Goal: Entertainment & Leisure: Consume media (video, audio)

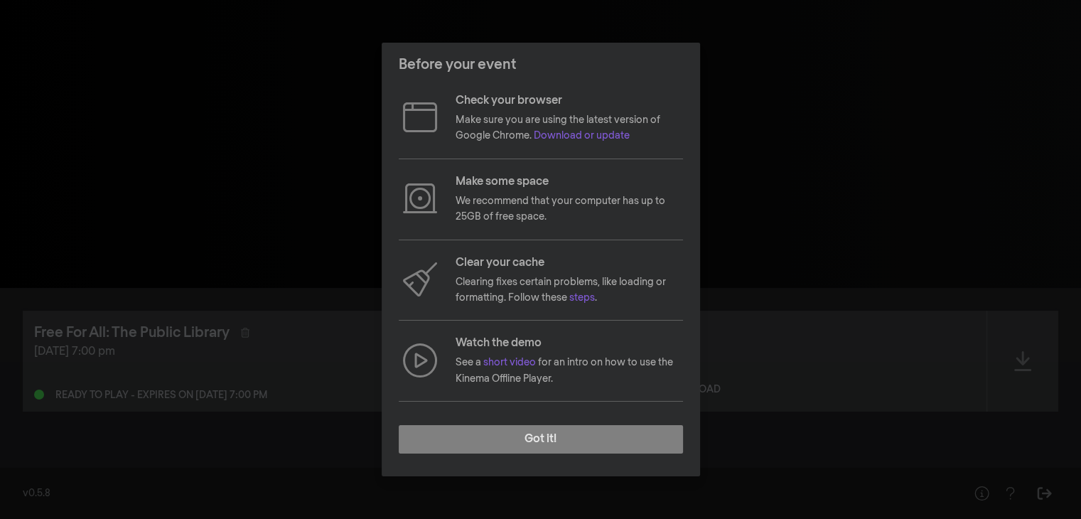
scroll to position [107, 0]
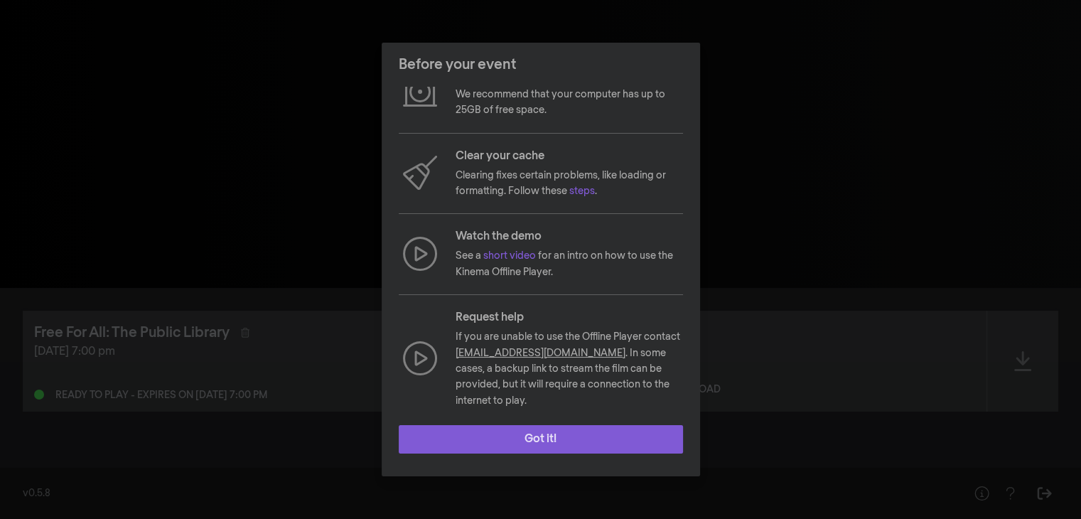
click at [546, 436] on button "Got it!" at bounding box center [541, 439] width 284 height 28
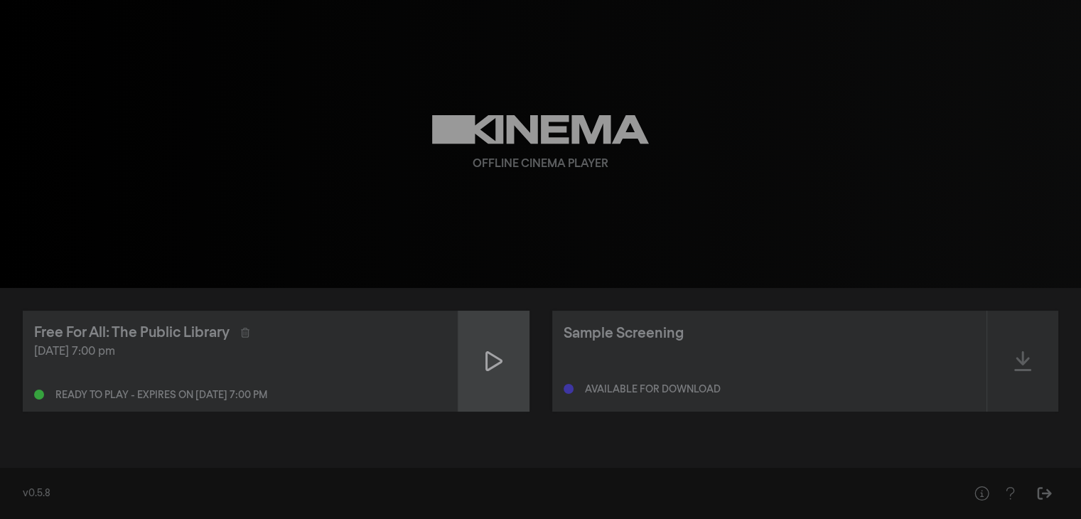
click at [492, 362] on icon at bounding box center [493, 361] width 17 height 23
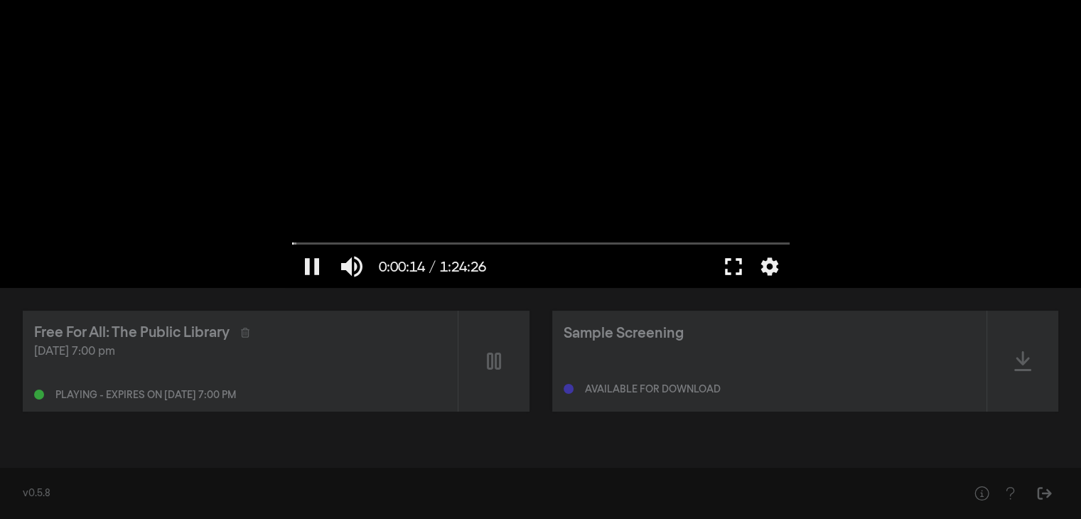
click at [734, 268] on button "fullscreen" at bounding box center [733, 266] width 40 height 43
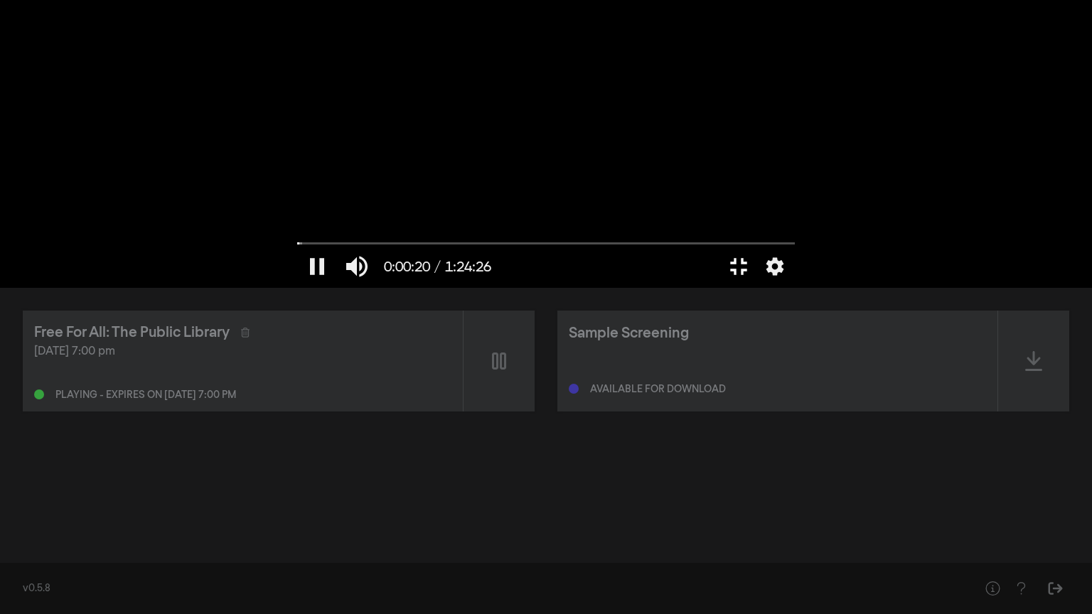
type input "20.235733"
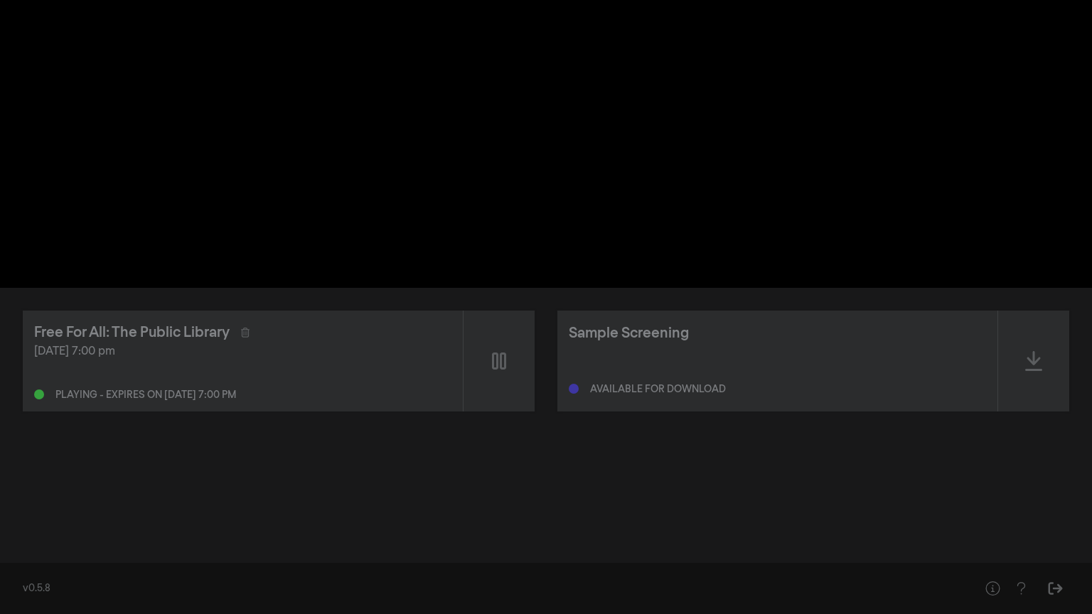
click at [1008, 518] on button "fullscreen_exit" at bounding box center [1028, 592] width 40 height 43
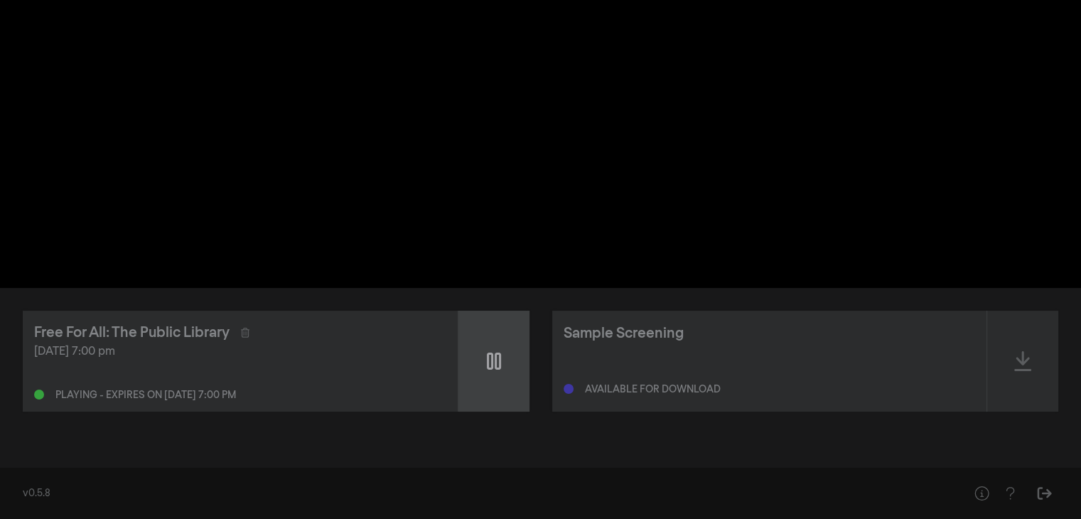
click at [495, 362] on icon at bounding box center [494, 360] width 14 height 17
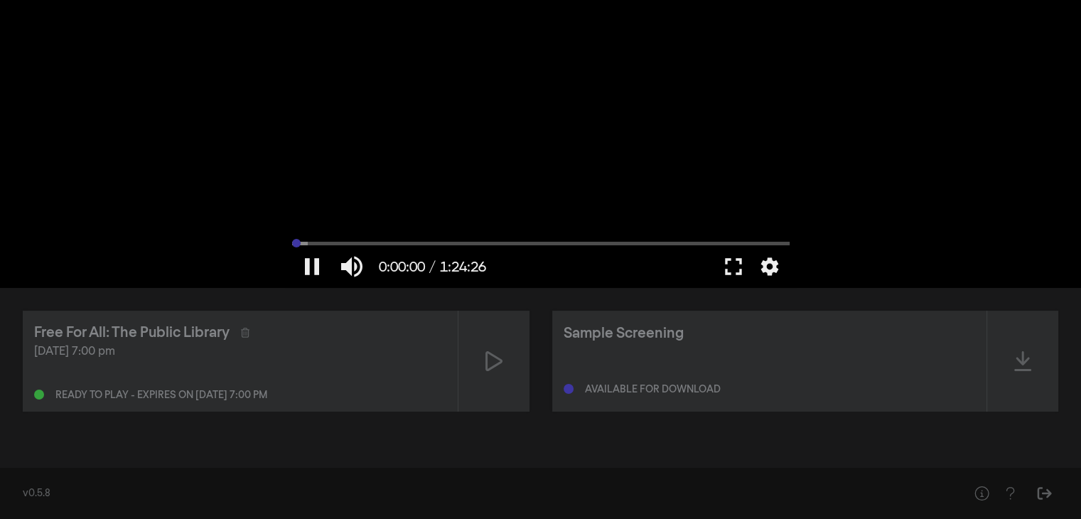
drag, startPoint x: 304, startPoint y: 243, endPoint x: 287, endPoint y: 243, distance: 17.1
type input "0"
click at [292, 243] on input "Seek" at bounding box center [540, 243] width 497 height 9
